Goal: Check status

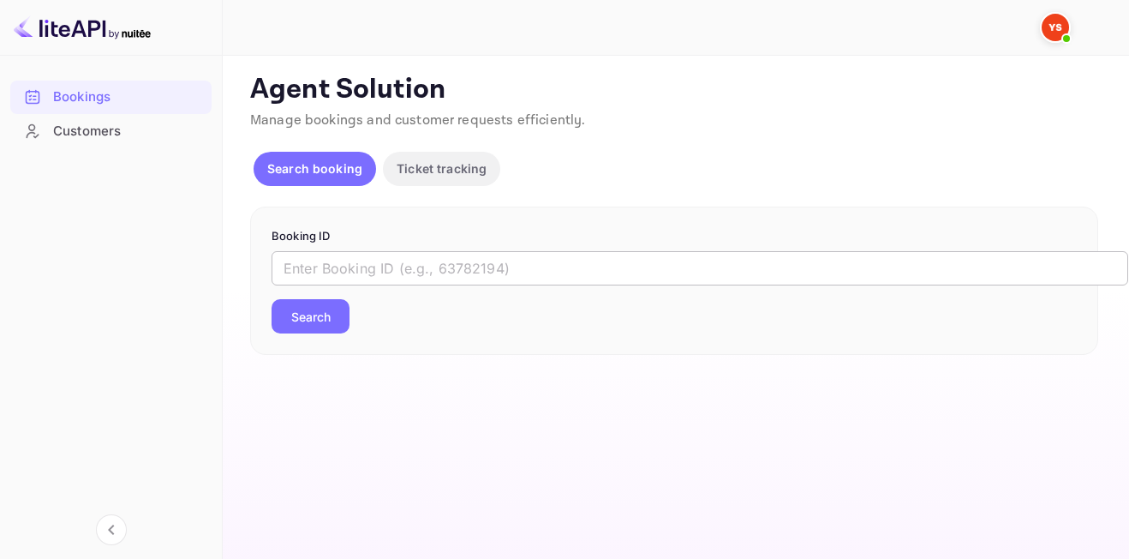
click at [505, 278] on input "text" at bounding box center [700, 268] width 857 height 34
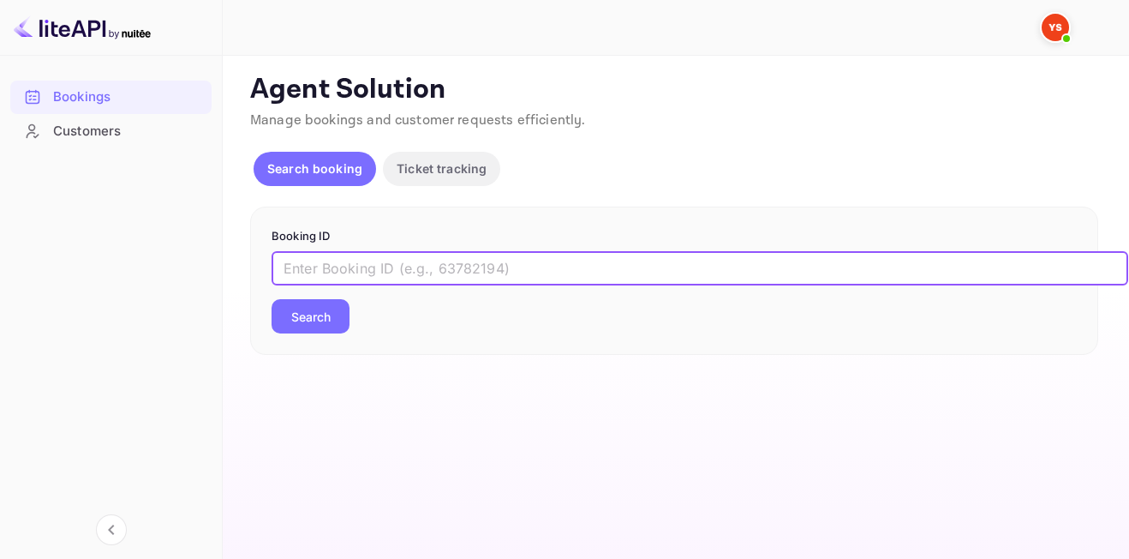
paste input "9372140"
type input "9372140"
click at [324, 317] on button "Search" at bounding box center [311, 316] width 78 height 34
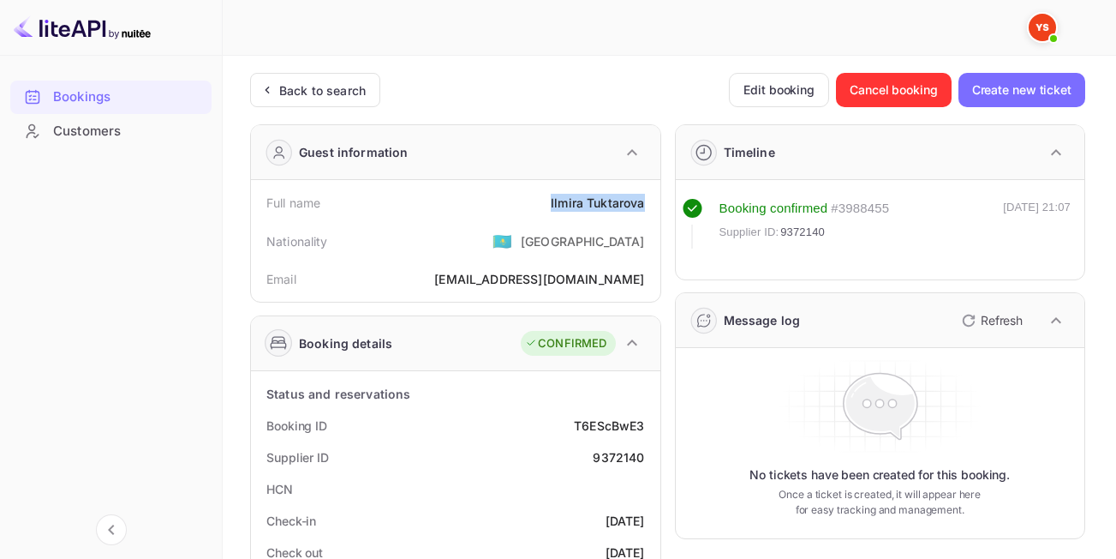
drag, startPoint x: 569, startPoint y: 208, endPoint x: 653, endPoint y: 207, distance: 84.0
click at [653, 207] on div "Full name [PERSON_NAME]" at bounding box center [456, 203] width 396 height 32
copy div "[PERSON_NAME]"
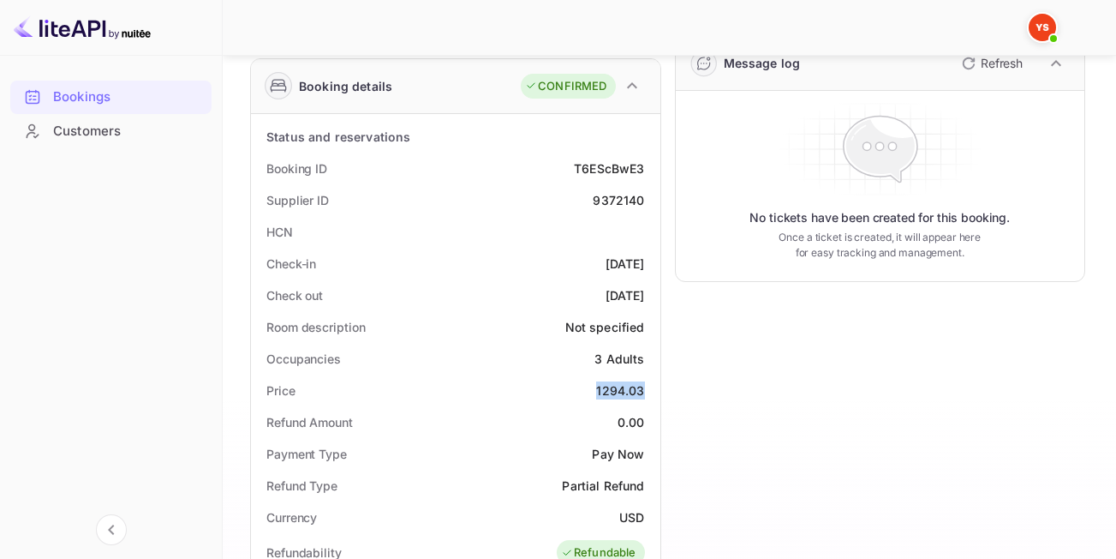
drag, startPoint x: 579, startPoint y: 386, endPoint x: 644, endPoint y: 387, distance: 65.1
click at [644, 387] on div "Price 1294.03" at bounding box center [456, 390] width 396 height 32
copy div "1294.03"
